Goal: Check status: Check status

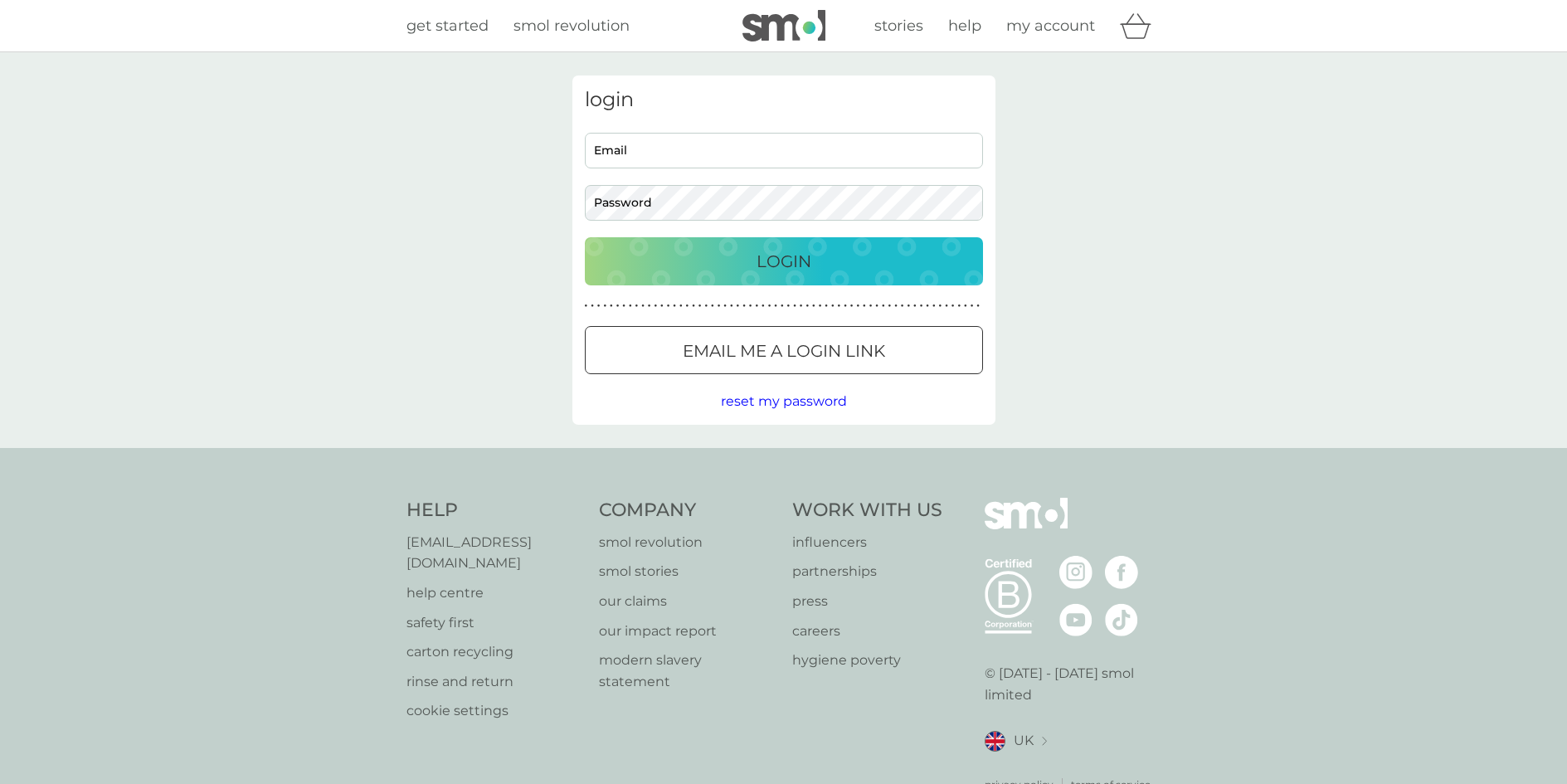
click at [620, 141] on input "Email" at bounding box center [784, 151] width 398 height 35
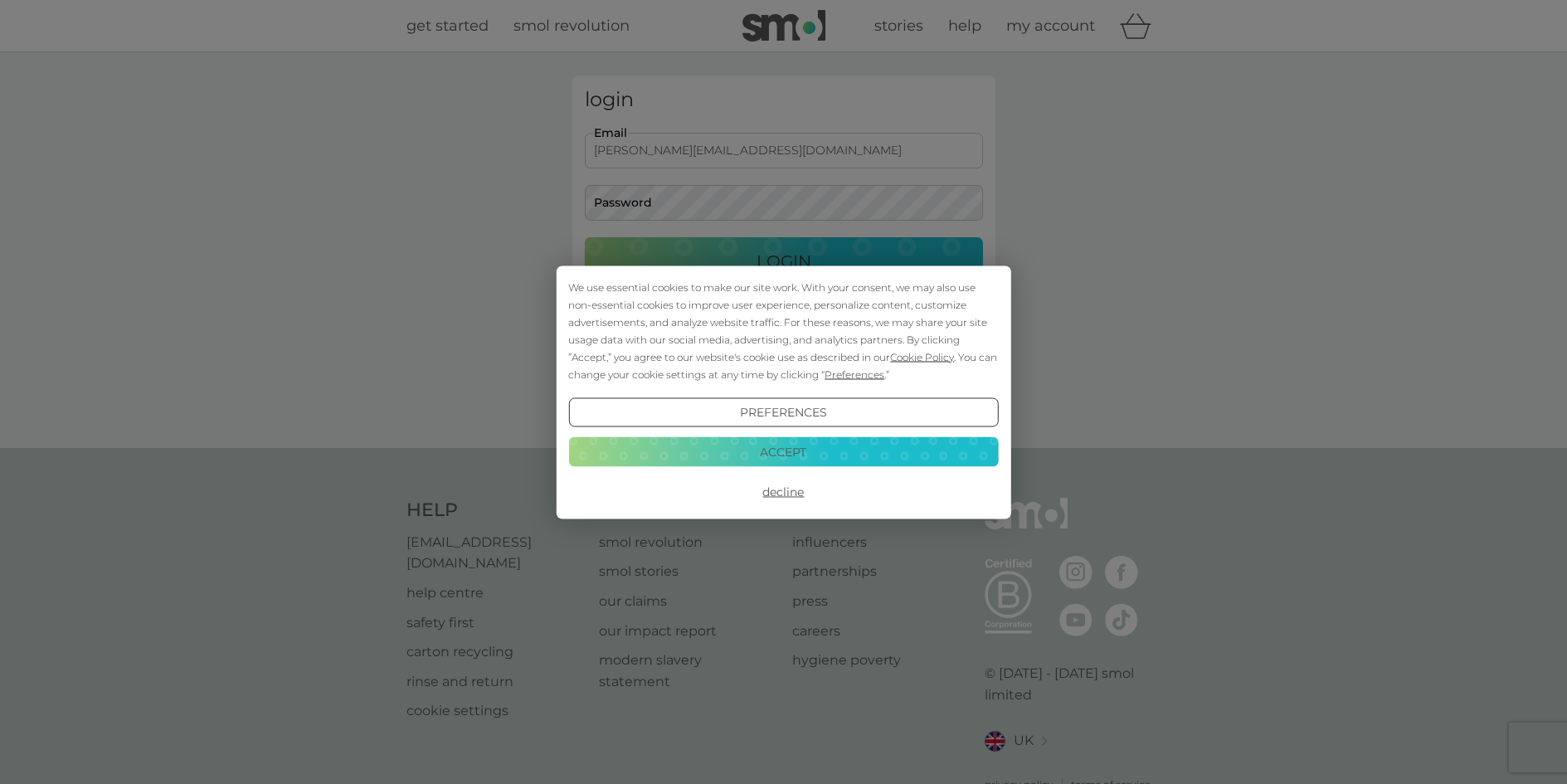
type input "malcolm.hay@btinternet.com"
click at [649, 196] on div "We use essential cookies to make our site work. With your consent, we may also …" at bounding box center [784, 392] width 1567 height 784
drag, startPoint x: 791, startPoint y: 454, endPoint x: 783, endPoint y: 445, distance: 12.0
click at [788, 450] on button "Accept" at bounding box center [783, 452] width 430 height 30
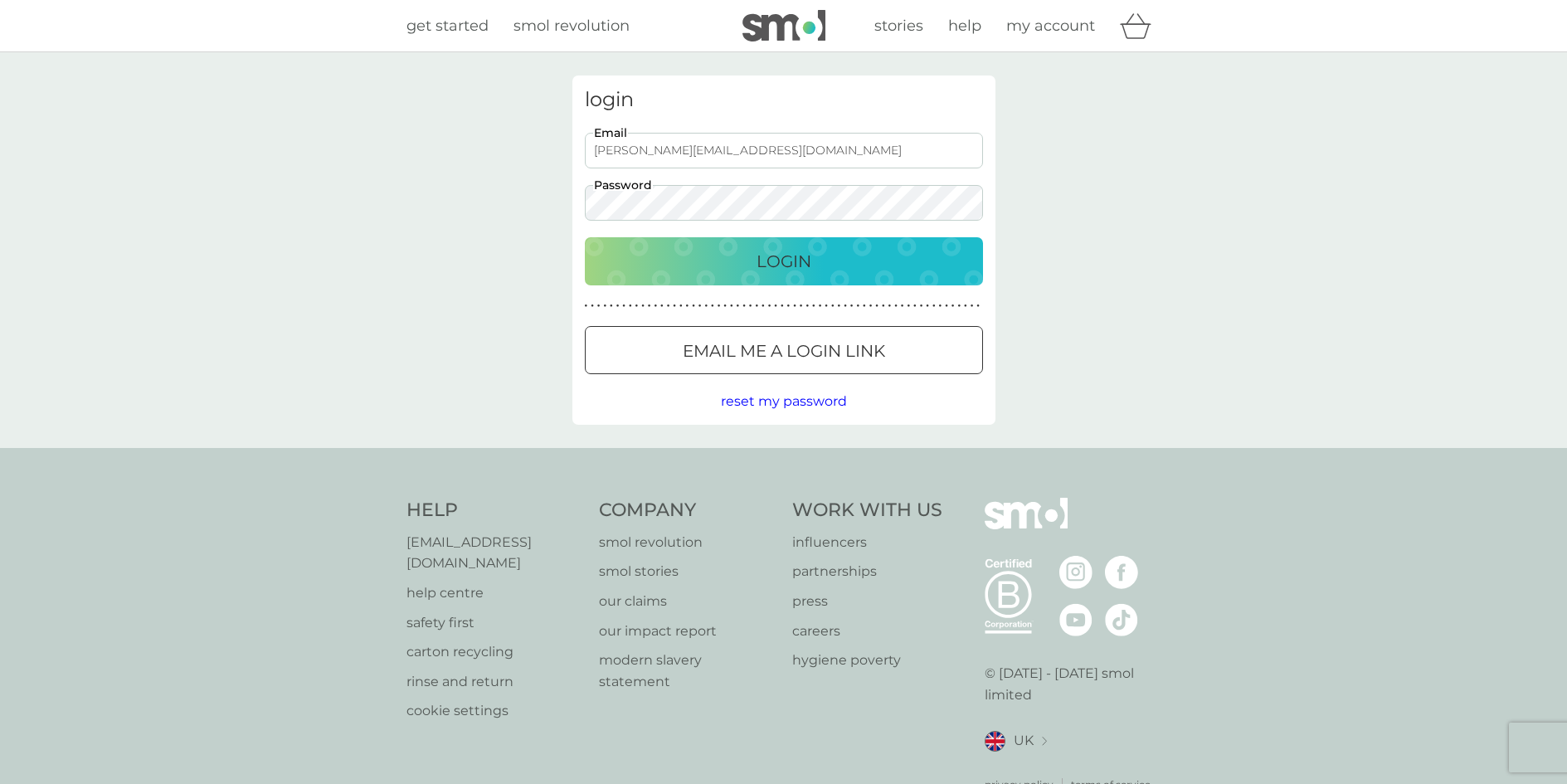
click at [585, 237] on button "Login" at bounding box center [784, 261] width 398 height 48
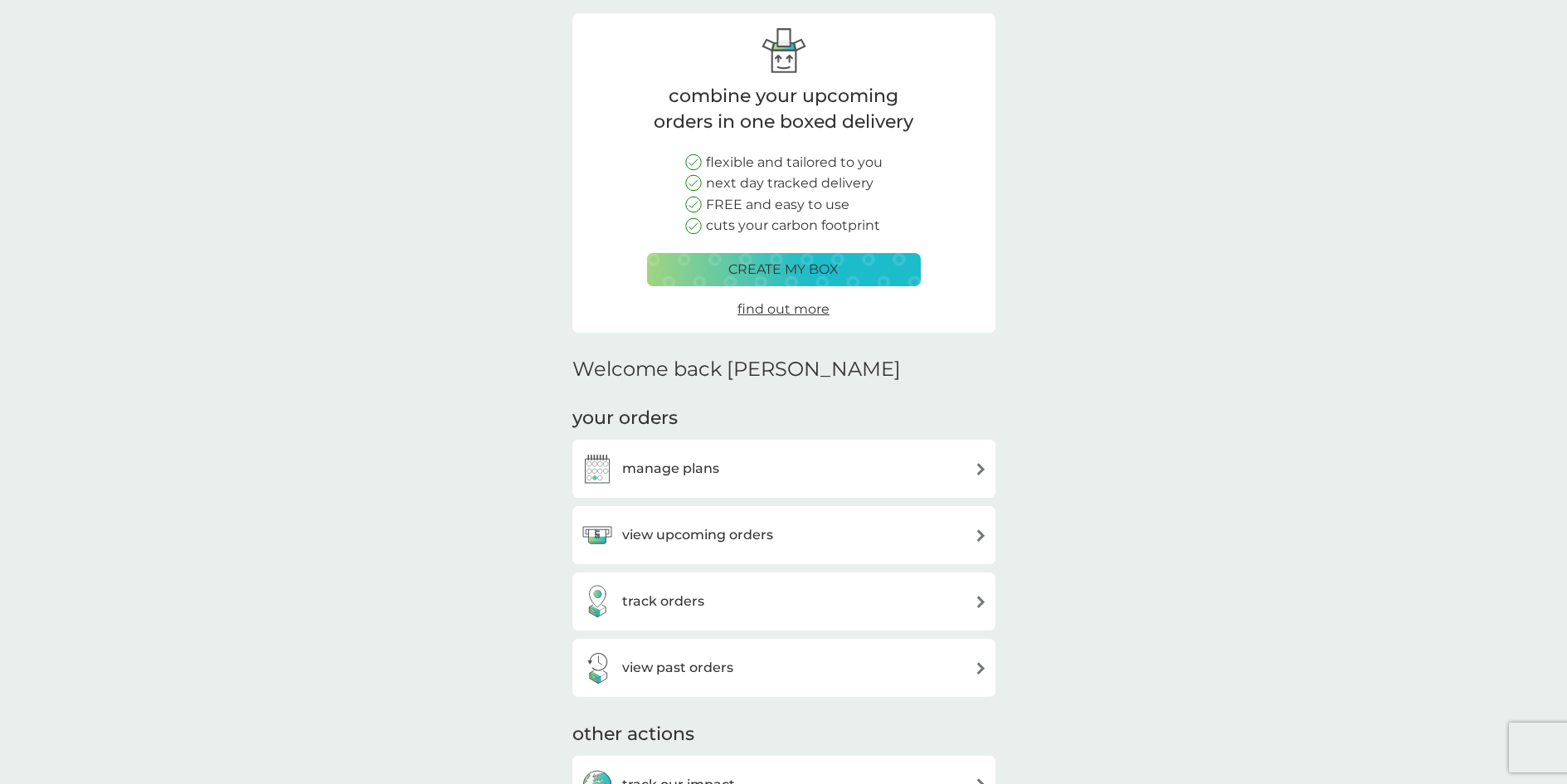
scroll to position [166, 0]
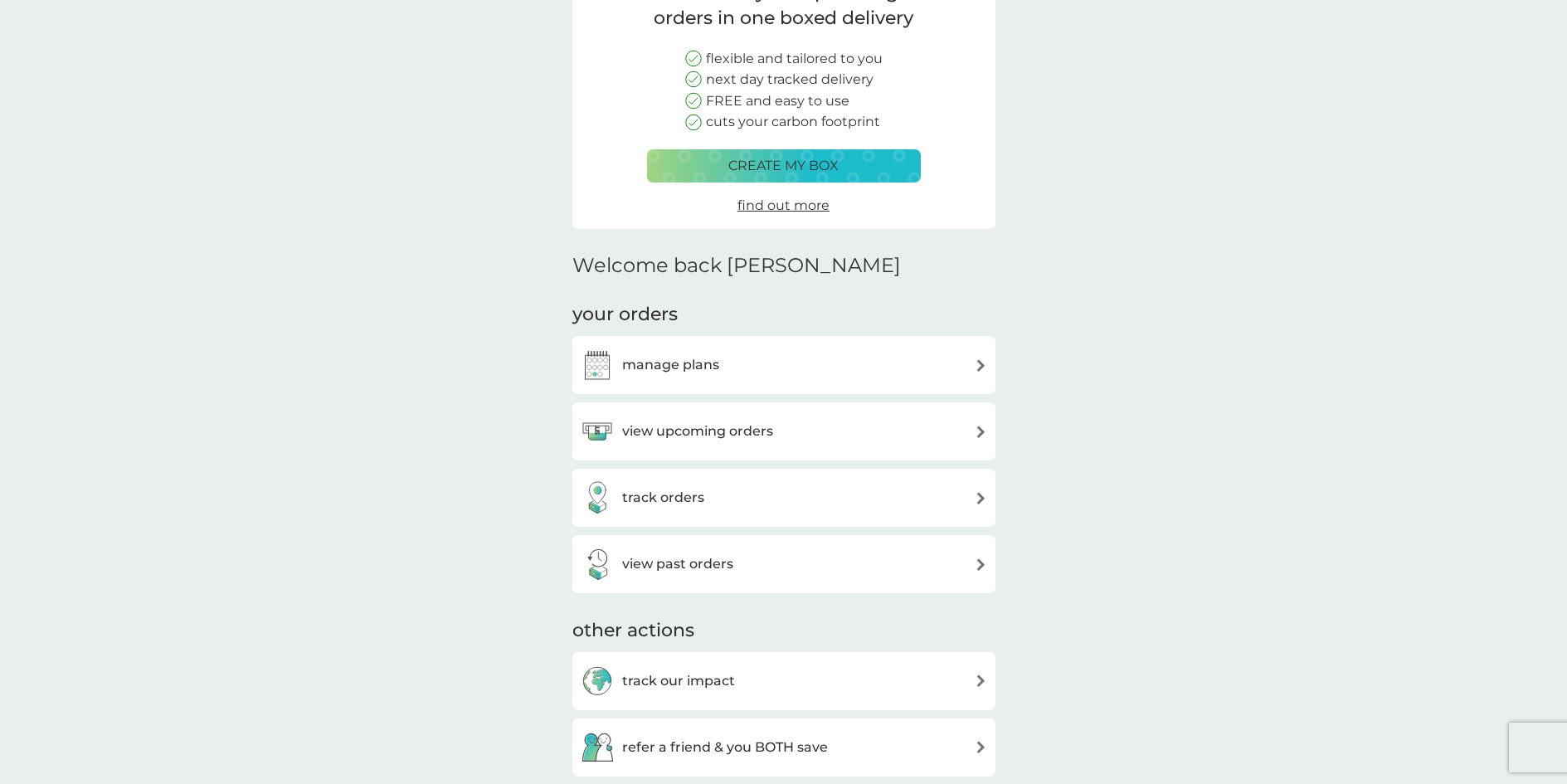
click at [701, 432] on h3 "view upcoming orders" at bounding box center [698, 431] width 151 height 21
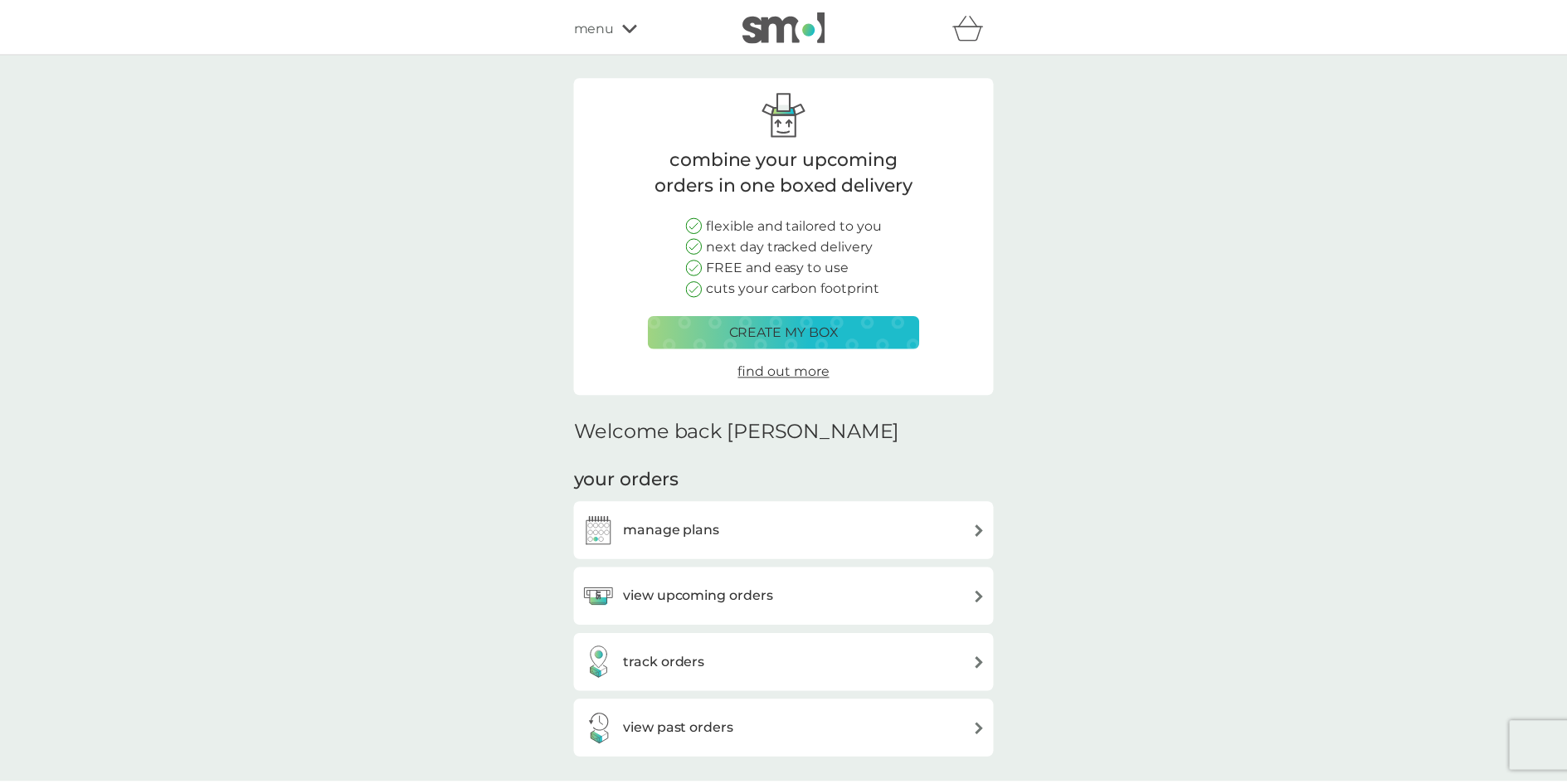
scroll to position [166, 0]
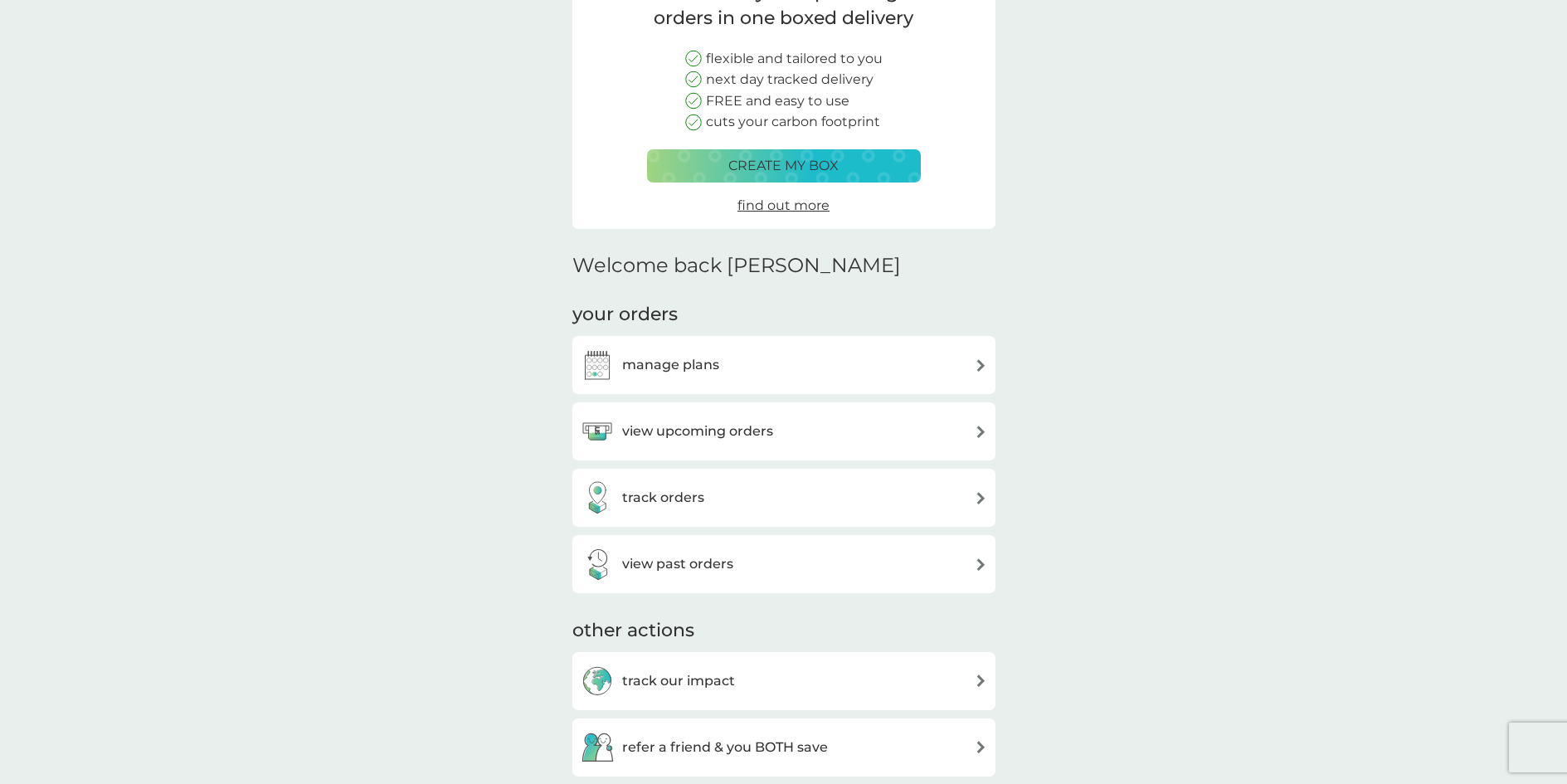
click at [643, 496] on h3 "track orders" at bounding box center [663, 498] width 82 height 21
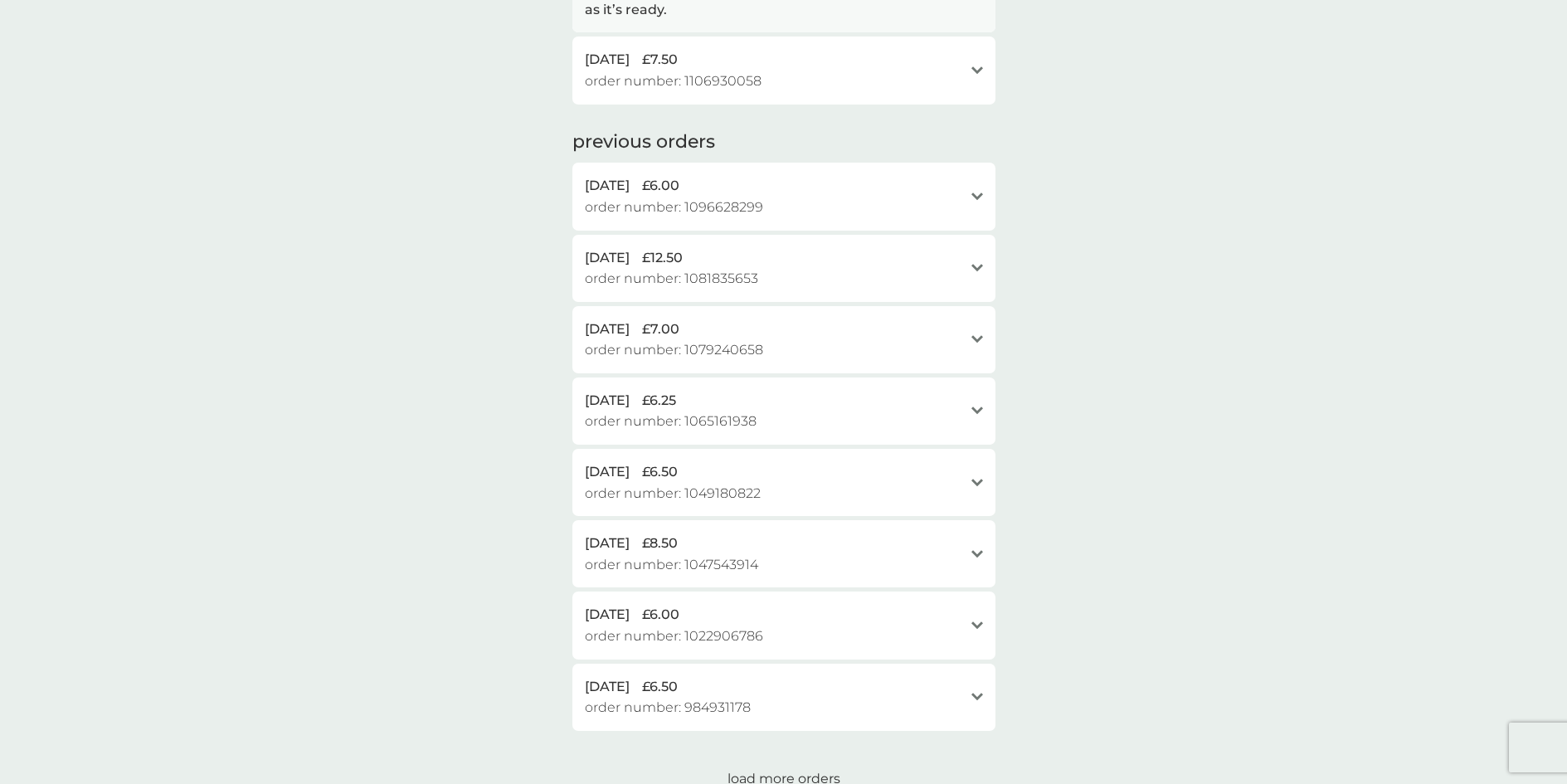
scroll to position [83, 0]
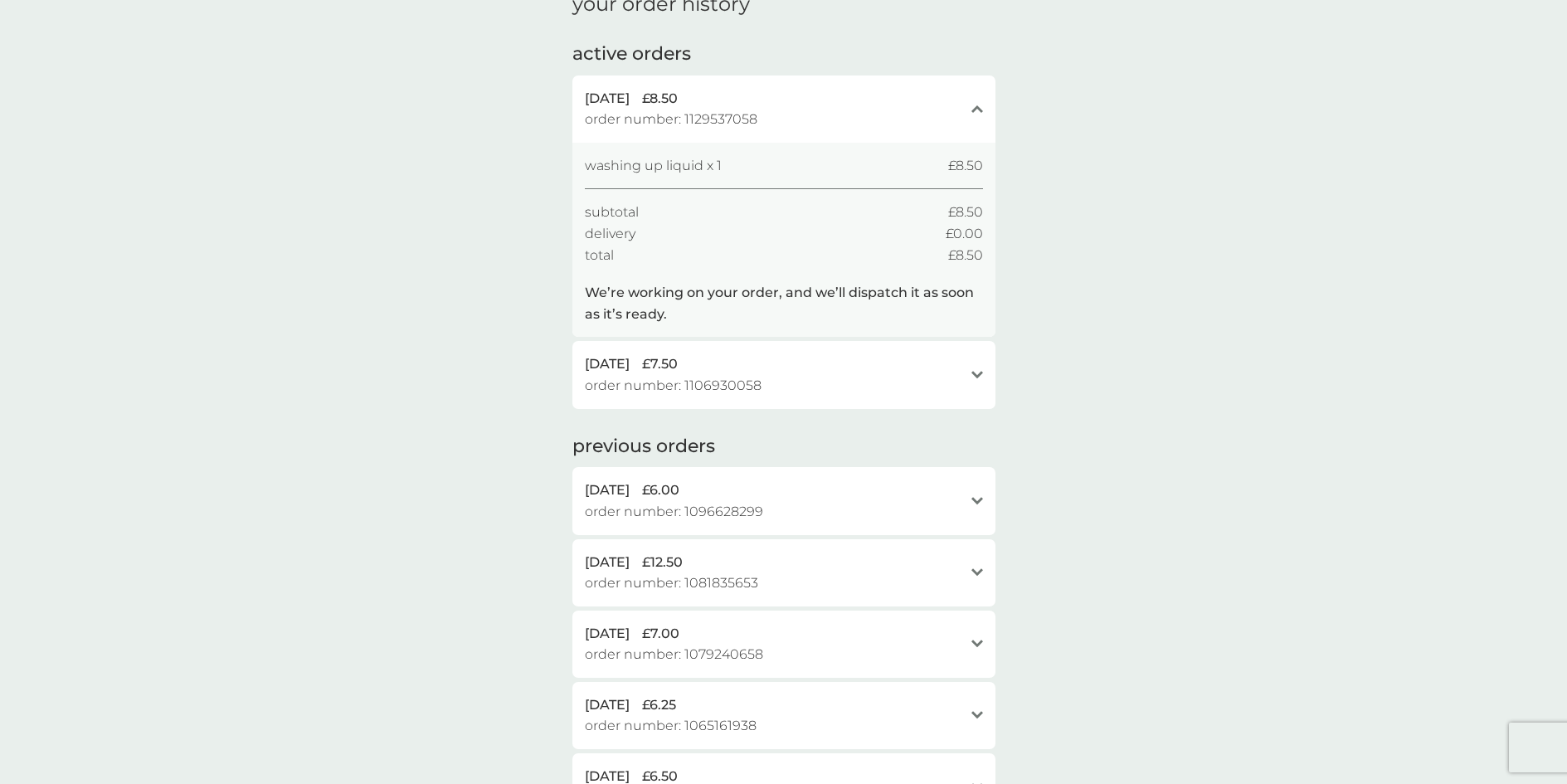
click at [977, 369] on div "open" at bounding box center [977, 375] width 12 height 13
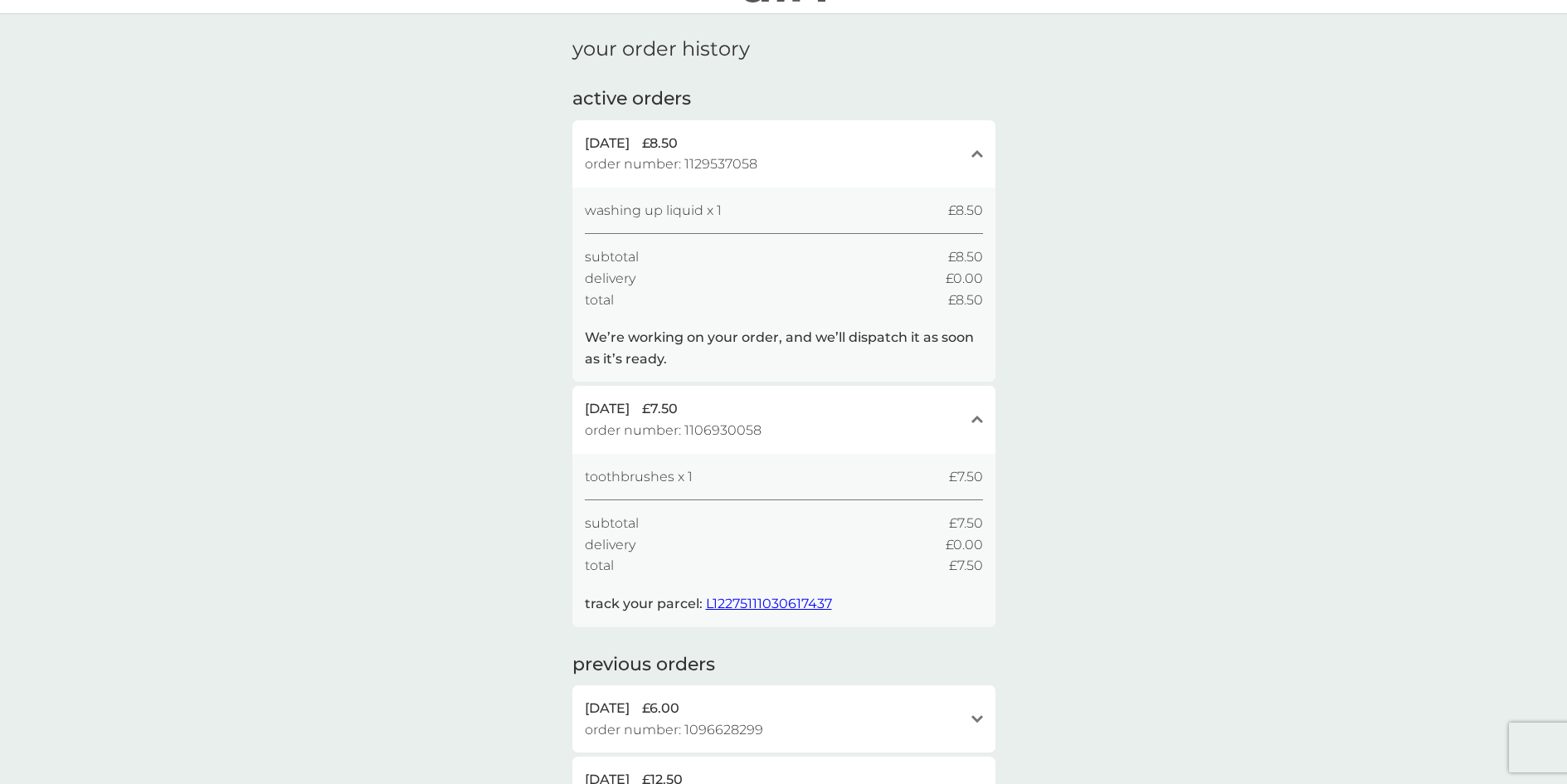
scroll to position [0, 0]
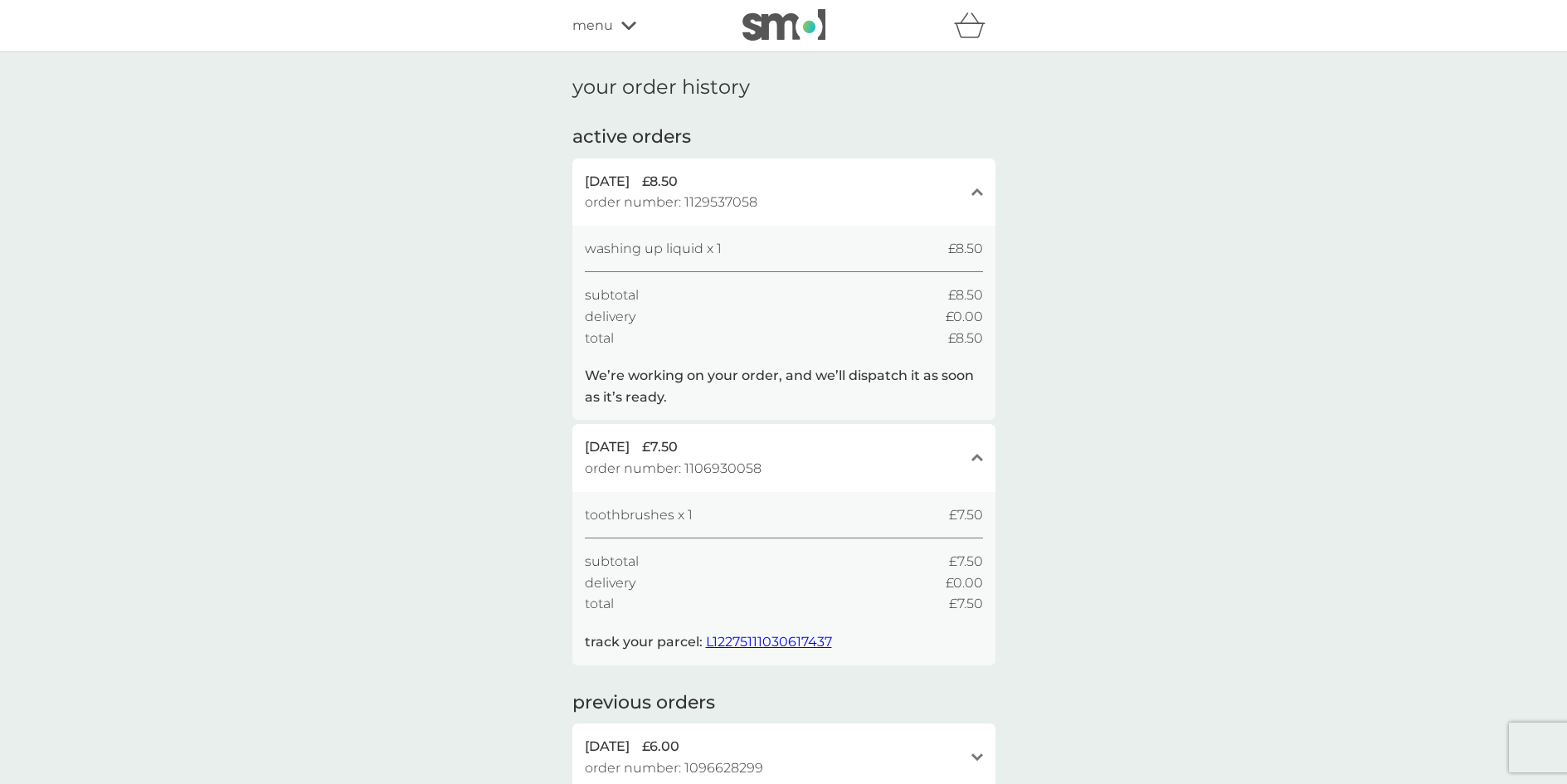
click at [625, 23] on icon at bounding box center [628, 25] width 15 height 10
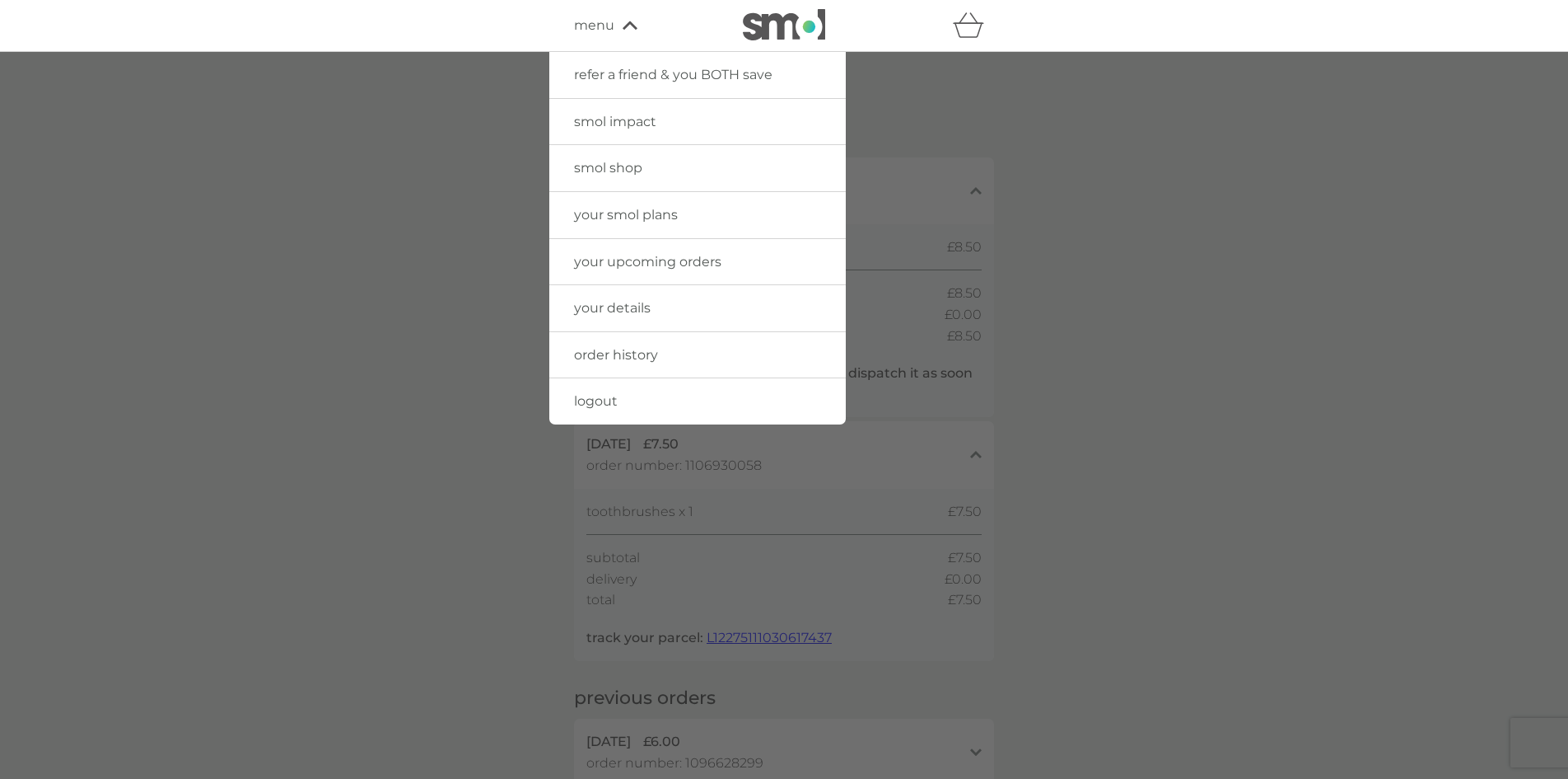
click at [621, 204] on link "your smol plans" at bounding box center [697, 215] width 297 height 46
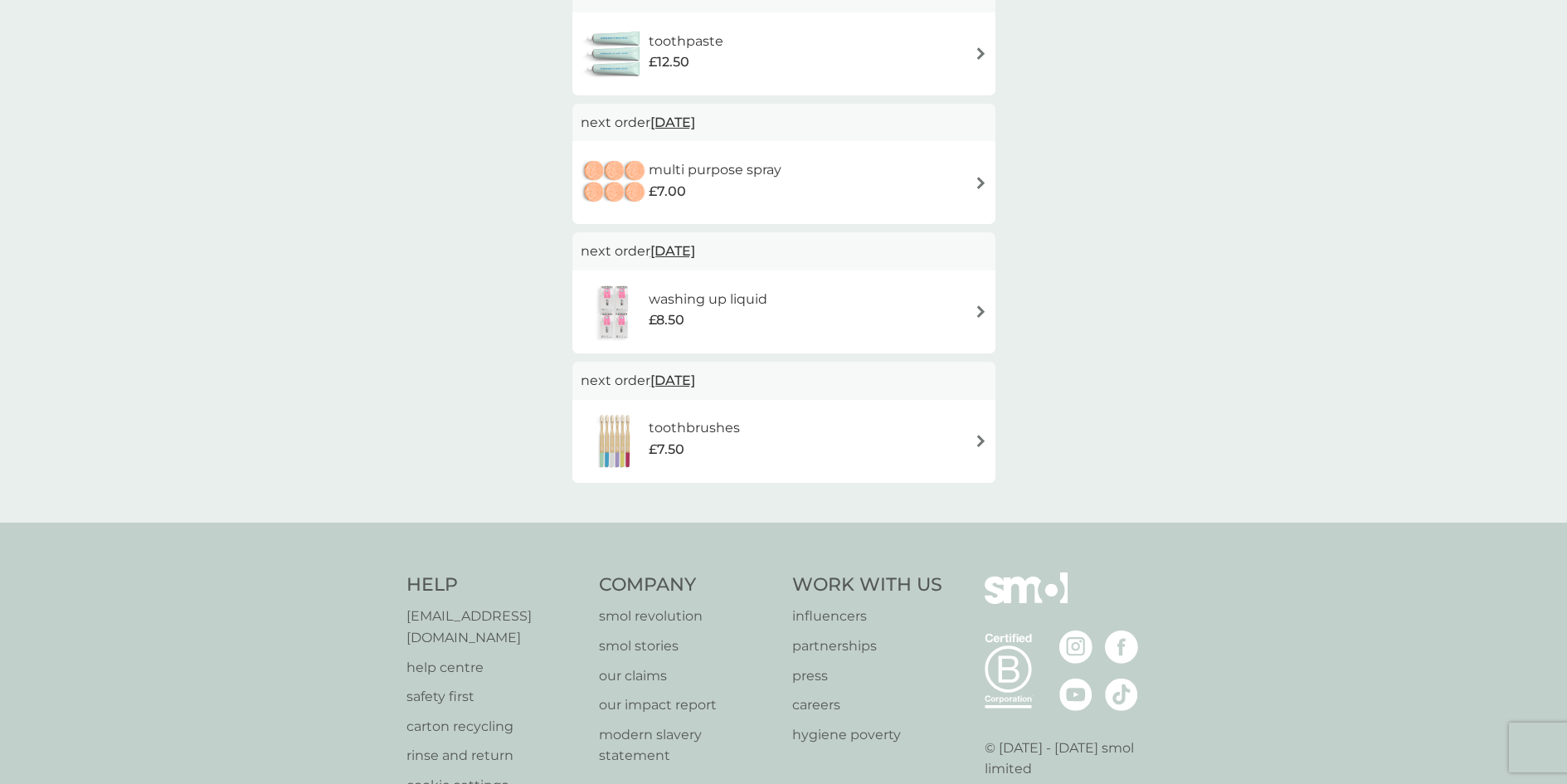
scroll to position [747, 0]
